Goal: Find specific page/section: Find specific page/section

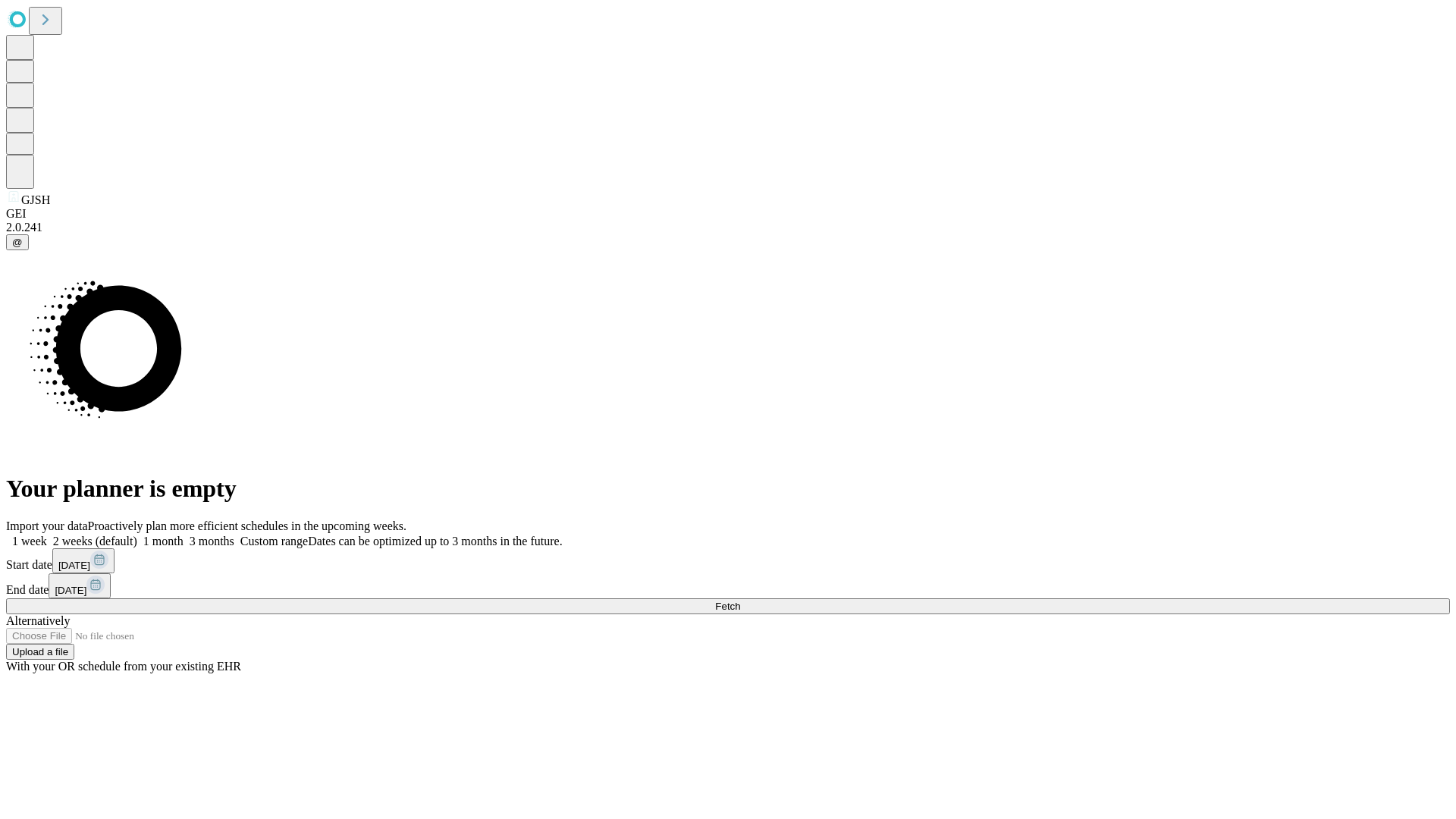
click at [740, 601] on span "Fetch" at bounding box center [728, 607] width 25 height 11
